Goal: Information Seeking & Learning: Learn about a topic

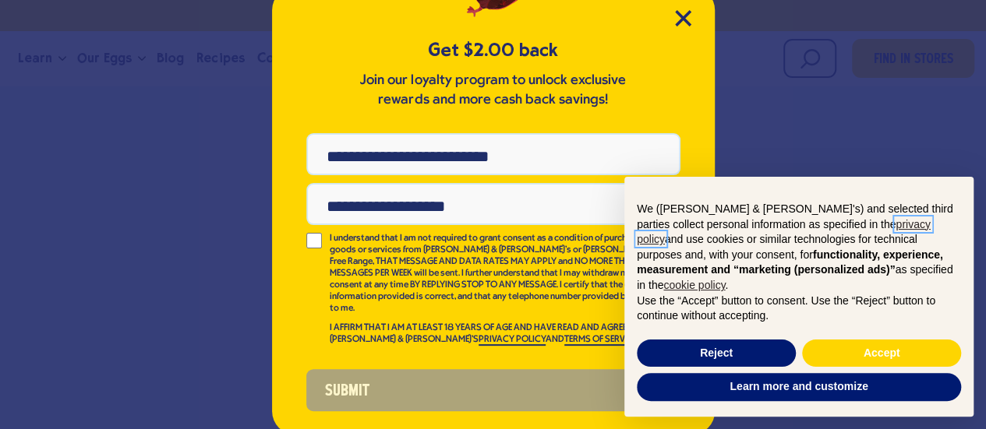
scroll to position [75, 0]
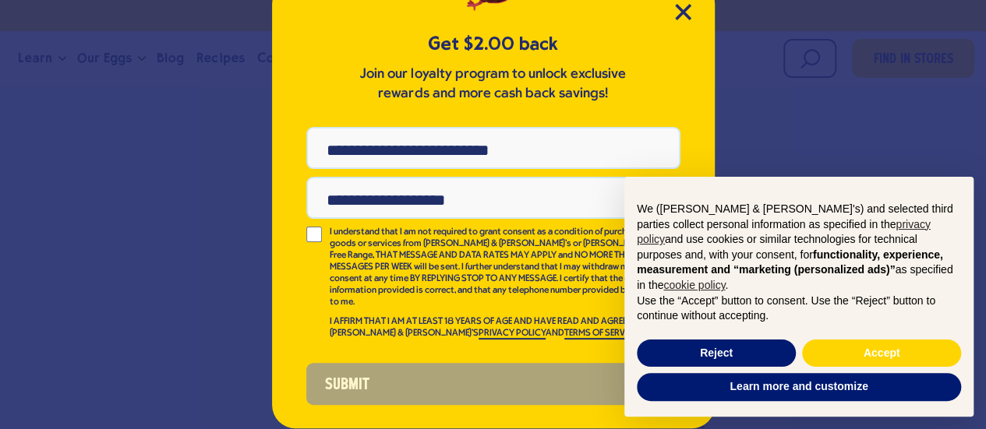
click at [689, 5] on div "Get $2.00 back Join our loyalty program to unlock exclusive rewards and more ca…" at bounding box center [493, 205] width 443 height 448
click at [675, 14] on icon "Close Modal" at bounding box center [683, 12] width 16 height 16
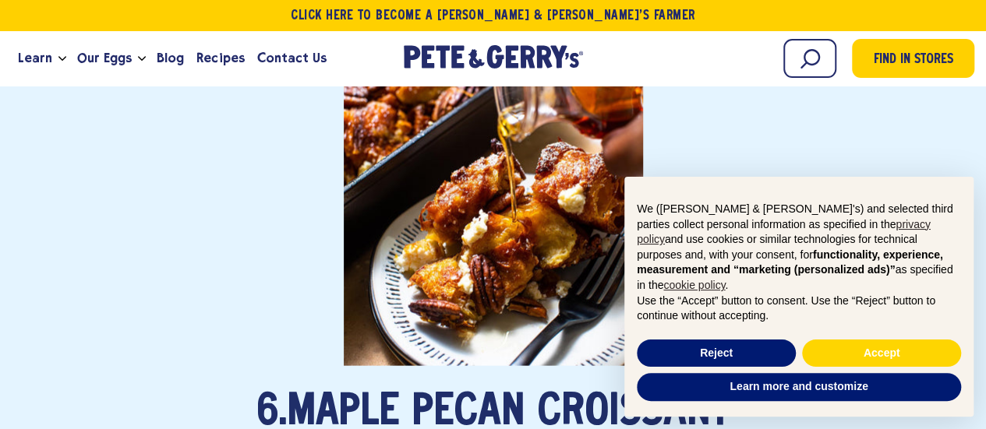
scroll to position [4676, 0]
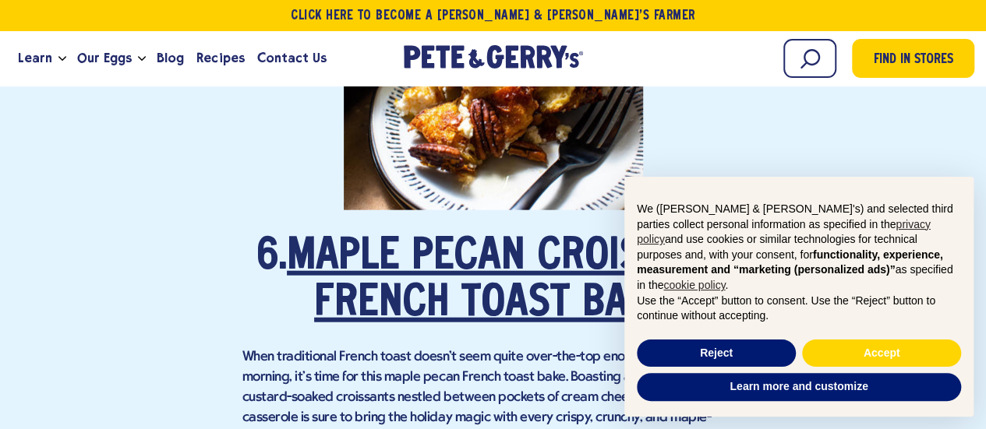
click at [413, 236] on link "Maple Pecan Croissant French Toast Bake" at bounding box center [508, 281] width 443 height 90
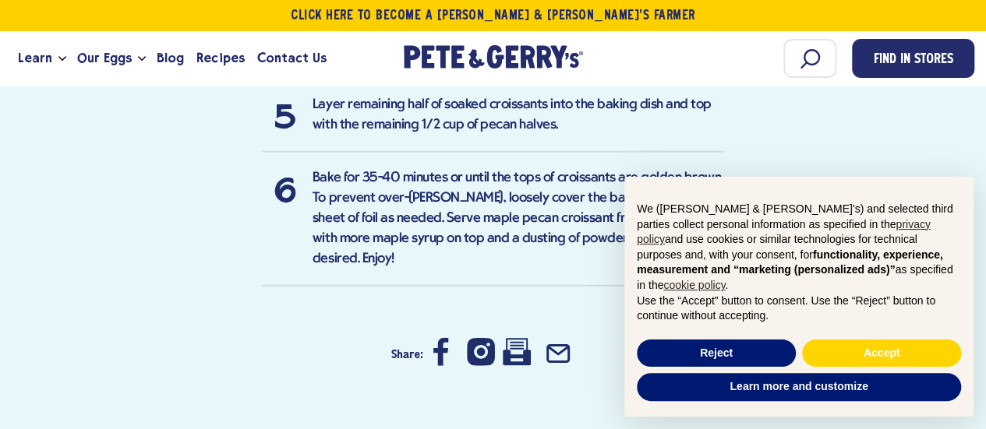
scroll to position [1715, 0]
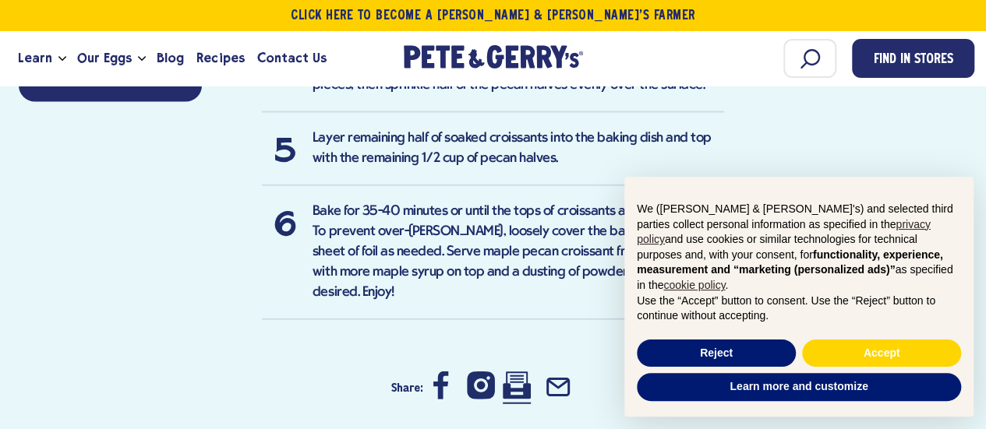
drag, startPoint x: 516, startPoint y: 342, endPoint x: 840, endPoint y: 376, distance: 326.0
click at [516, 372] on icon at bounding box center [517, 386] width 28 height 28
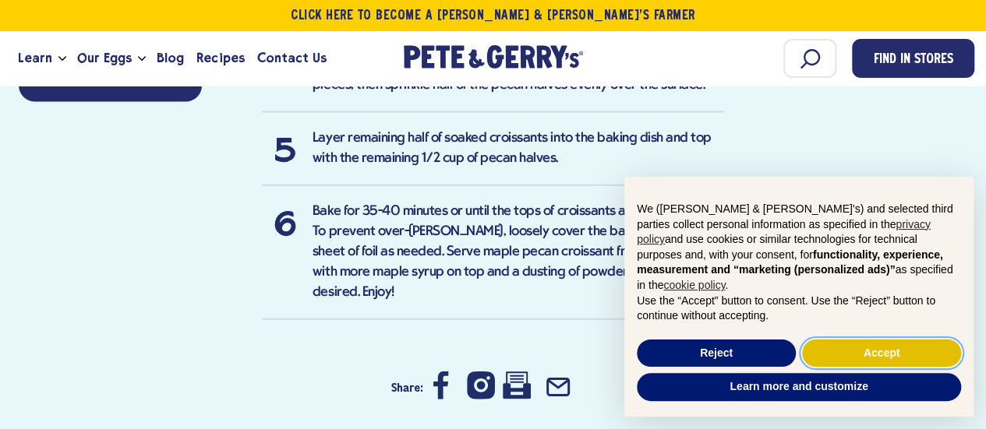
click at [892, 351] on button "Accept" at bounding box center [881, 354] width 159 height 28
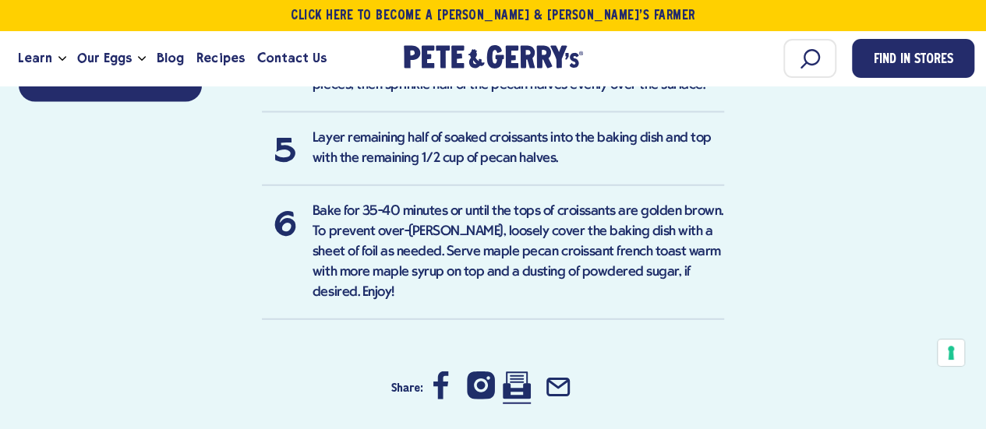
click at [520, 372] on icon at bounding box center [517, 386] width 28 height 28
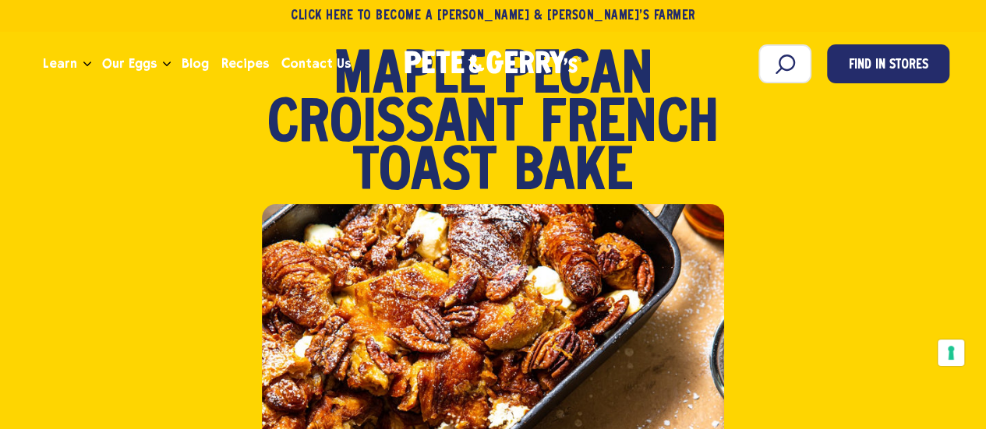
scroll to position [312, 0]
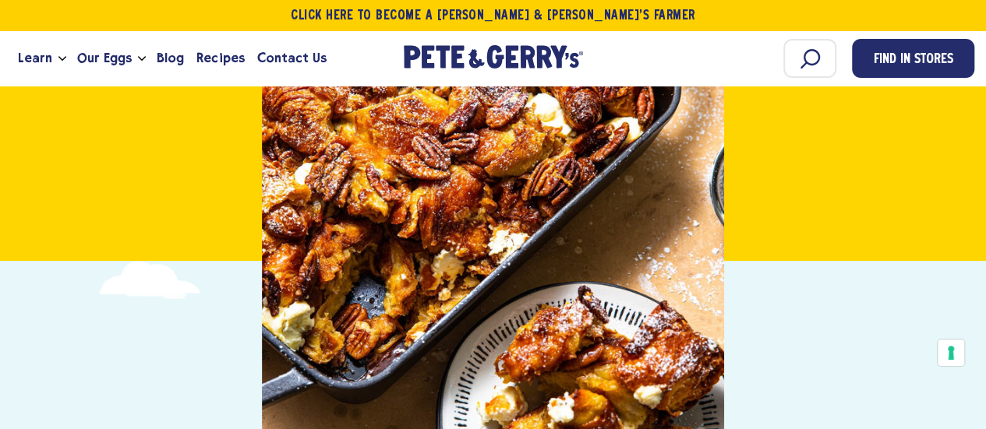
drag, startPoint x: 421, startPoint y: 212, endPoint x: 316, endPoint y: 253, distance: 112.0
click at [316, 253] on div at bounding box center [493, 262] width 462 height 462
click at [522, 331] on div at bounding box center [493, 262] width 462 height 462
drag, startPoint x: 584, startPoint y: 344, endPoint x: 424, endPoint y: 136, distance: 262.4
click at [424, 136] on div at bounding box center [493, 262] width 462 height 462
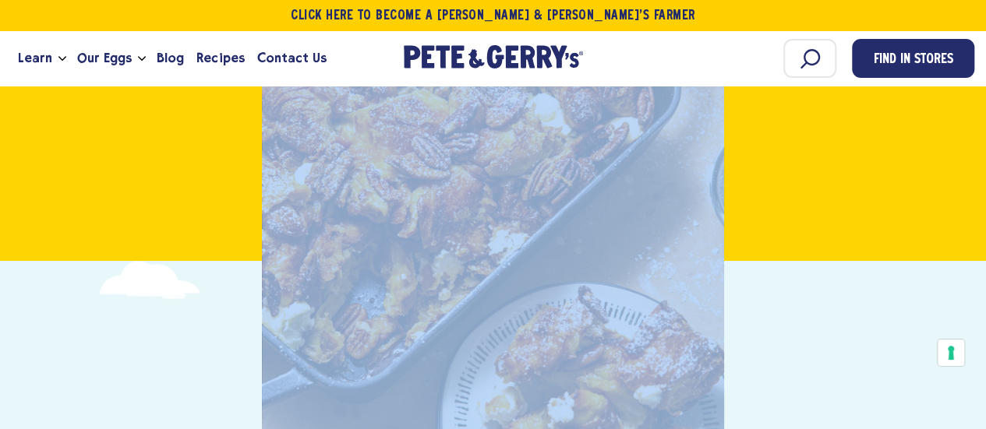
click at [423, 136] on div at bounding box center [493, 262] width 462 height 462
click at [422, 136] on div at bounding box center [493, 262] width 462 height 462
copy div
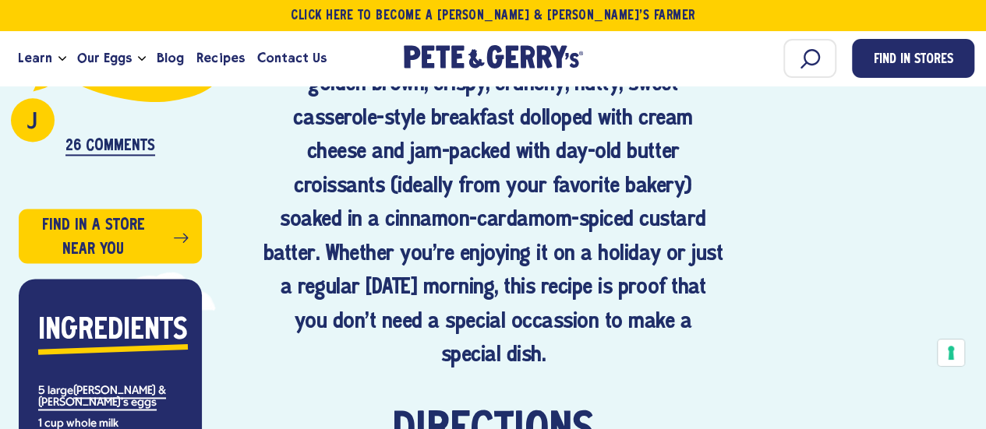
scroll to position [1091, 0]
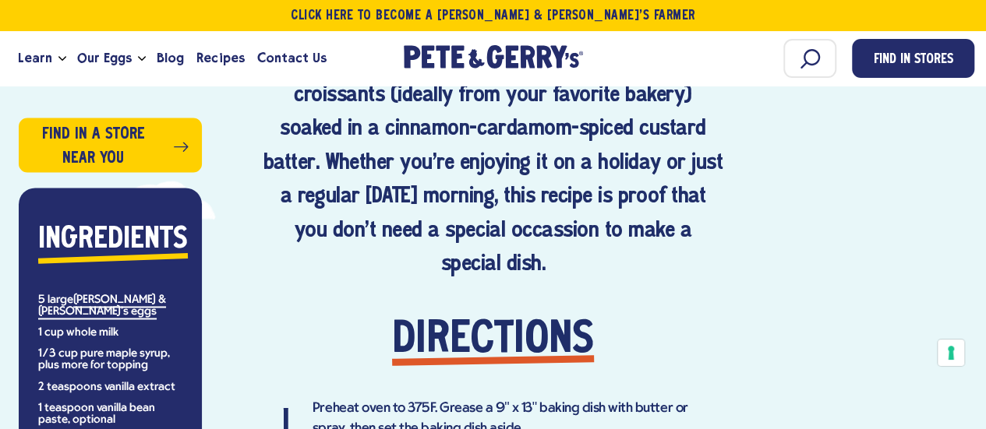
click at [498, 186] on h4 "If you're making French toast, why not make it as special as possible? That's t…" at bounding box center [493, 79] width 462 height 407
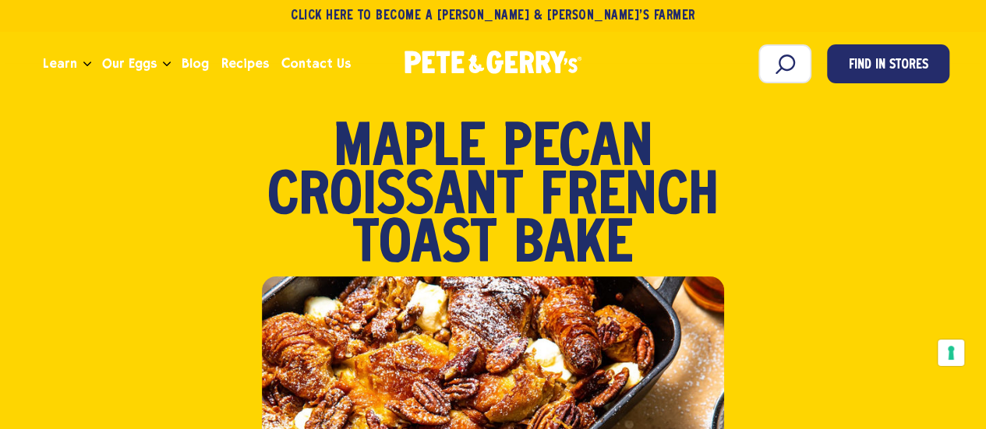
scroll to position [0, 0]
